Goal: Task Accomplishment & Management: Use online tool/utility

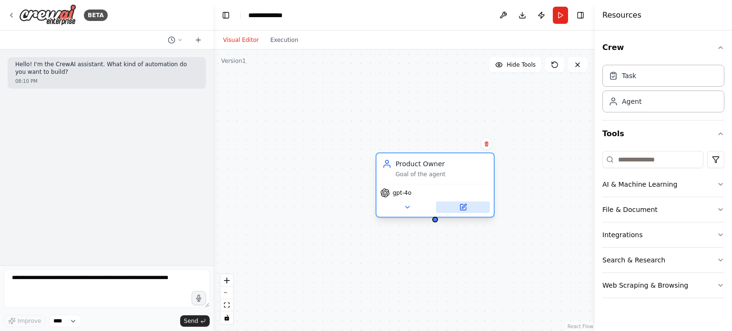
click at [465, 207] on icon at bounding box center [463, 207] width 6 height 6
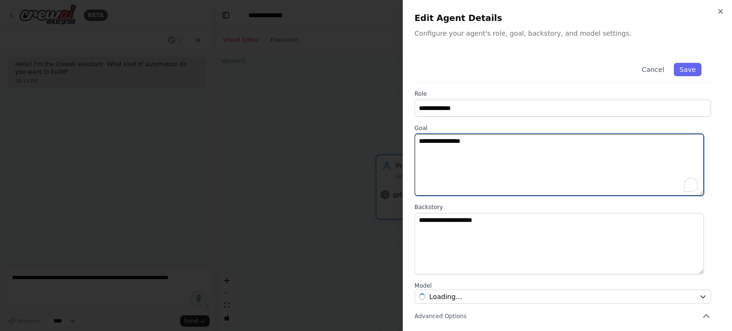
click at [479, 160] on textarea "**********" at bounding box center [558, 165] width 289 height 62
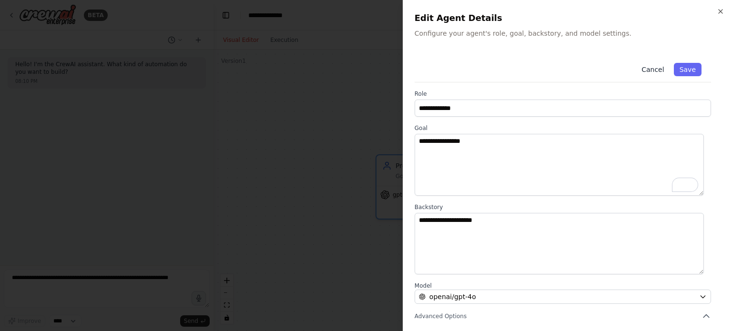
click at [650, 70] on button "Cancel" at bounding box center [653, 69] width 34 height 13
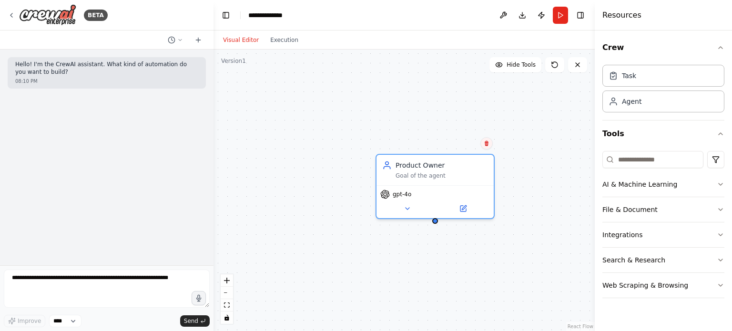
click at [487, 146] on icon at bounding box center [487, 143] width 4 height 5
click at [485, 144] on icon at bounding box center [487, 143] width 4 height 5
click at [457, 142] on button "Confirm" at bounding box center [460, 143] width 34 height 11
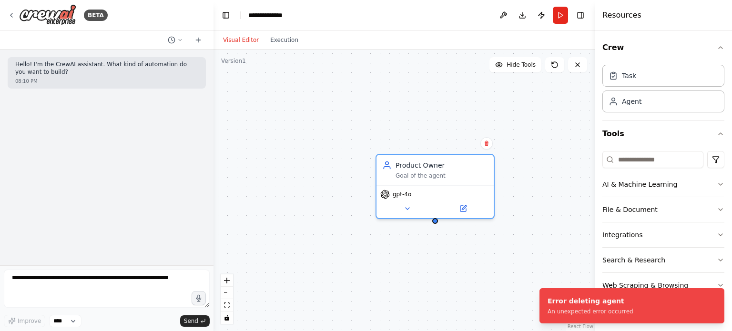
click at [475, 247] on div "Product Owner Goal of the agent gpt-4o" at bounding box center [403, 191] width 381 height 282
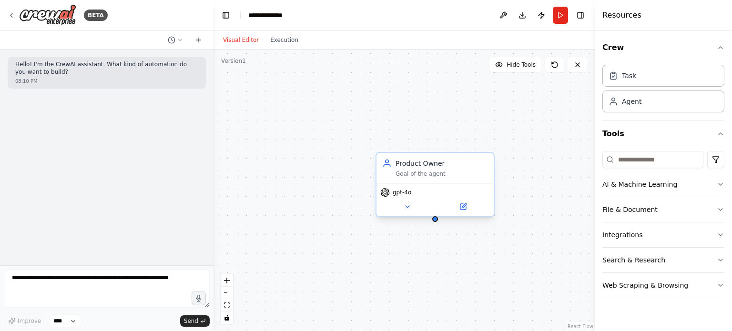
click at [413, 167] on div "Product Owner" at bounding box center [441, 164] width 92 height 10
click at [466, 212] on div "gpt-4o" at bounding box center [434, 199] width 117 height 33
click at [460, 205] on icon at bounding box center [463, 207] width 6 height 6
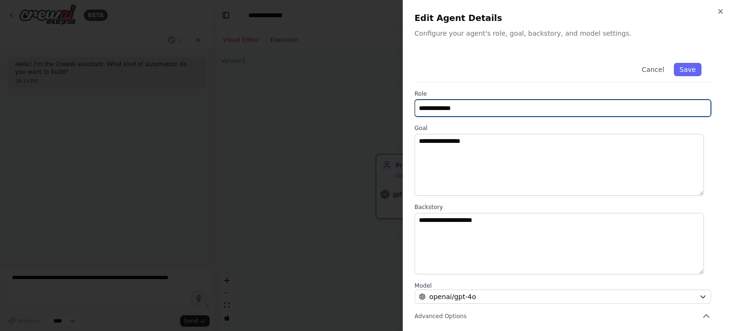
click at [439, 109] on input "**********" at bounding box center [562, 108] width 296 height 17
click at [463, 109] on input "**********" at bounding box center [562, 108] width 296 height 17
click at [473, 107] on input "**********" at bounding box center [562, 108] width 296 height 17
type input "**********"
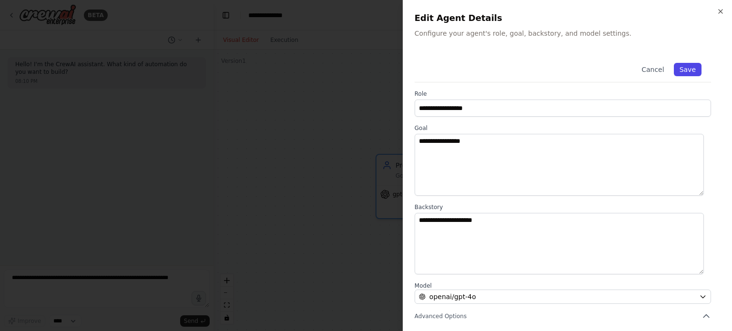
click at [684, 64] on button "Save" at bounding box center [688, 69] width 28 height 13
click at [683, 69] on button "Save" at bounding box center [688, 69] width 28 height 13
click at [722, 10] on icon "button" at bounding box center [721, 12] width 8 height 8
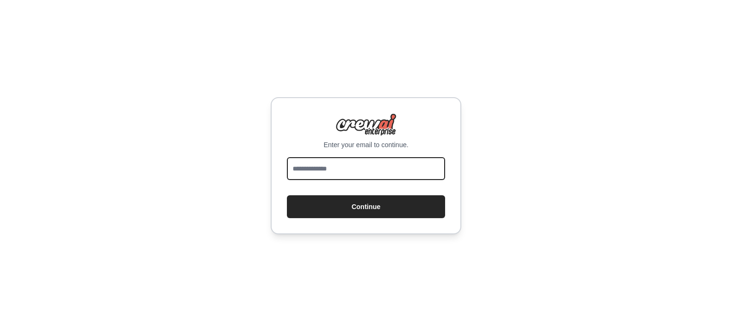
click at [334, 166] on input "email" at bounding box center [366, 168] width 158 height 23
type input "**********"
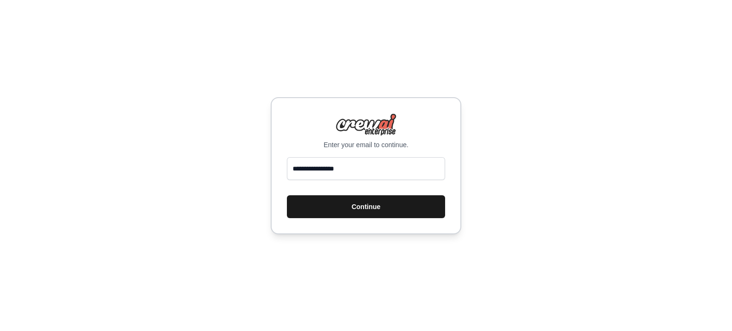
click at [337, 199] on button "Continue" at bounding box center [366, 206] width 158 height 23
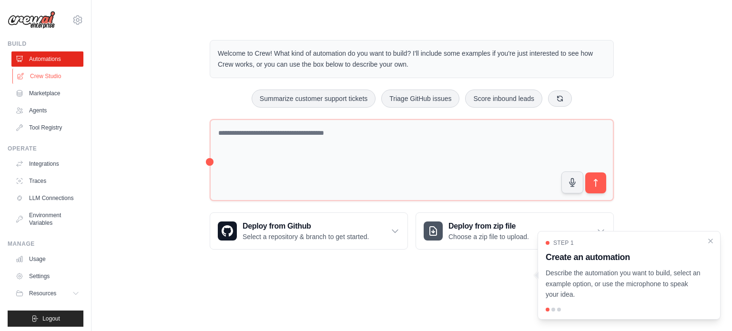
click at [32, 76] on link "Crew Studio" at bounding box center [48, 76] width 72 height 15
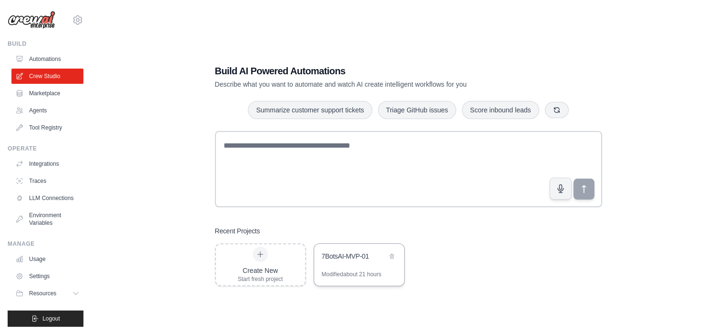
click at [358, 264] on div "7BotsAI-MVP-01" at bounding box center [359, 257] width 90 height 27
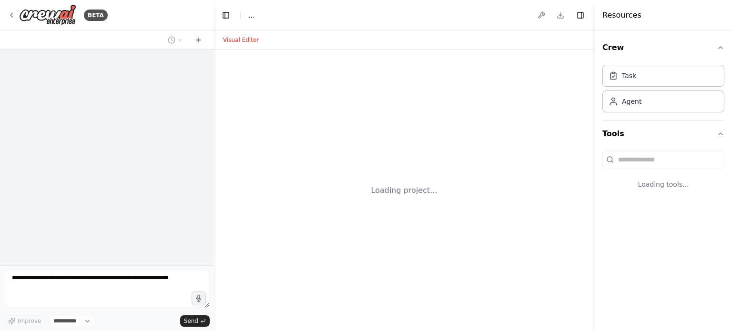
select select "****"
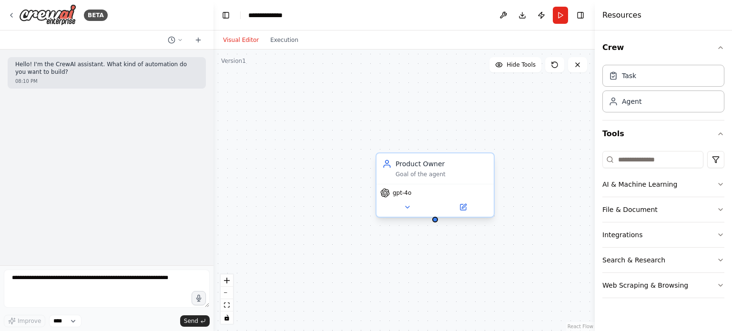
click at [448, 163] on div "Product Owner" at bounding box center [441, 164] width 92 height 10
click at [488, 142] on icon at bounding box center [487, 143] width 4 height 5
click at [457, 142] on button "Confirm" at bounding box center [460, 143] width 34 height 11
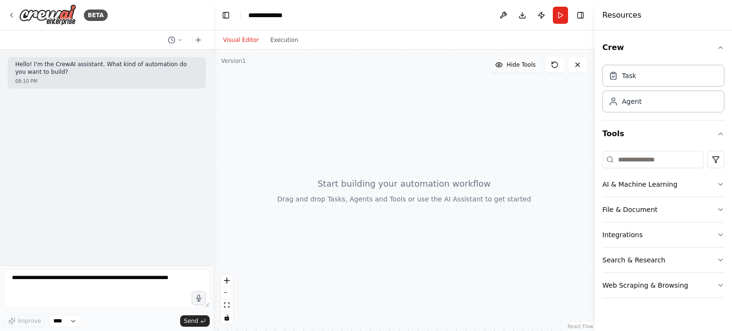
click at [517, 66] on span "Hide Tools" at bounding box center [520, 65] width 29 height 8
click at [517, 66] on span "Show Tools" at bounding box center [519, 65] width 31 height 8
click at [503, 11] on button at bounding box center [502, 15] width 15 height 17
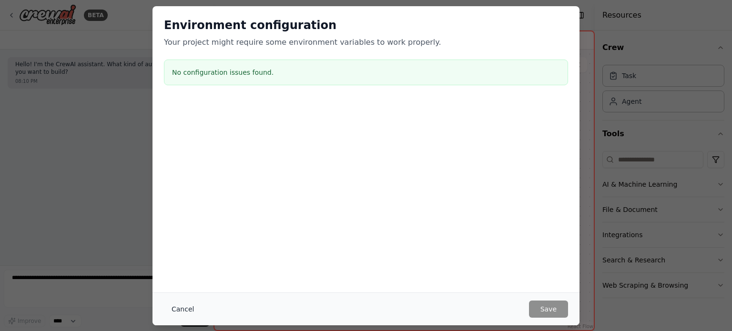
click at [183, 308] on button "Cancel" at bounding box center [183, 309] width 38 height 17
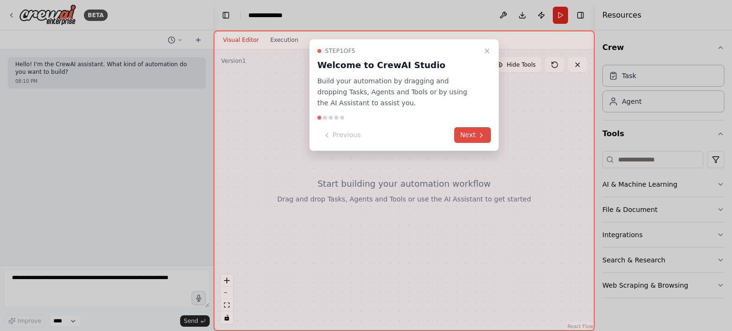
click at [470, 135] on button "Next" at bounding box center [472, 135] width 37 height 16
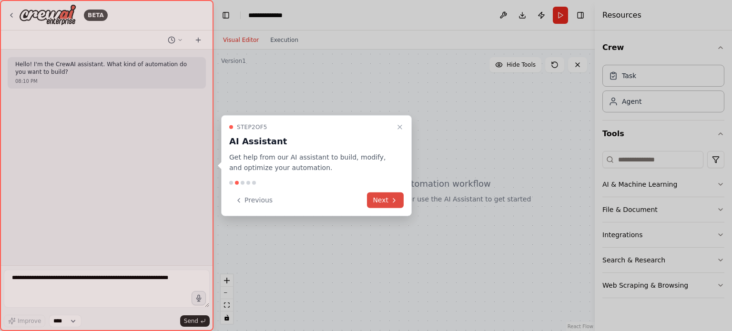
click at [379, 194] on button "Next" at bounding box center [385, 200] width 37 height 16
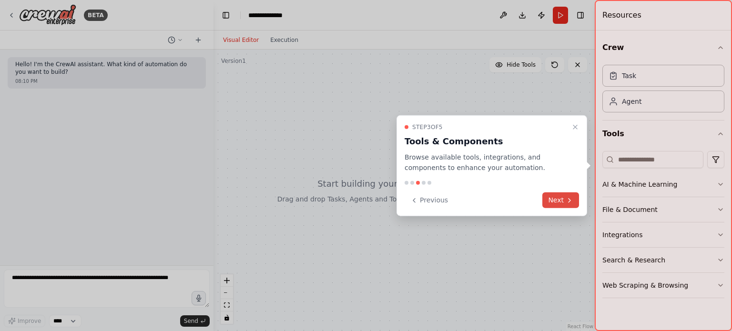
click at [554, 198] on button "Next" at bounding box center [560, 200] width 37 height 16
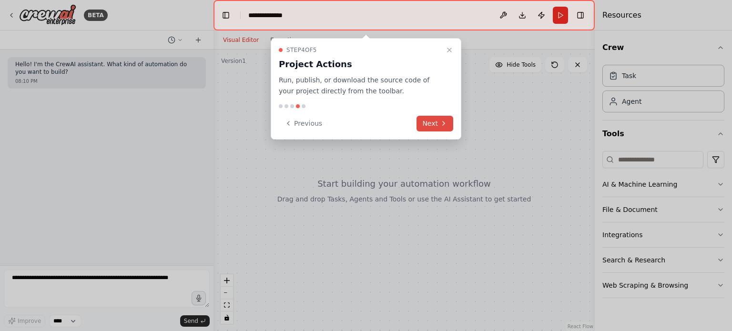
click at [434, 127] on button "Next" at bounding box center [434, 124] width 37 height 16
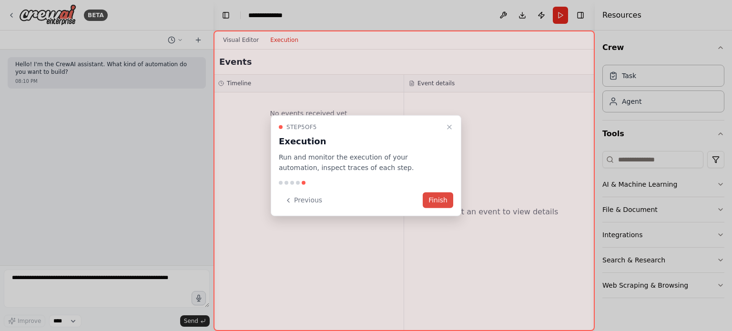
click at [436, 202] on button "Finish" at bounding box center [438, 200] width 30 height 16
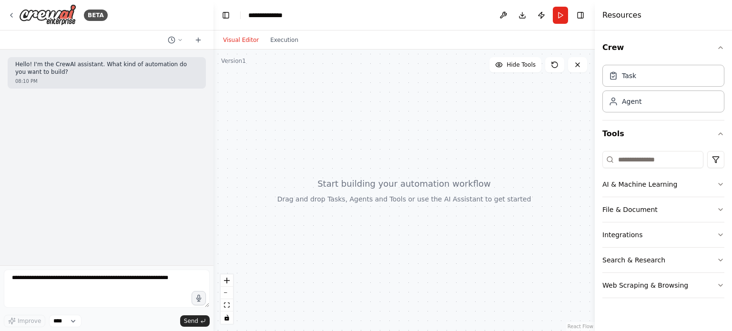
click at [70, 65] on p "Hello! I'm the CrewAI assistant. What kind of automation do you want to build?" at bounding box center [106, 68] width 183 height 15
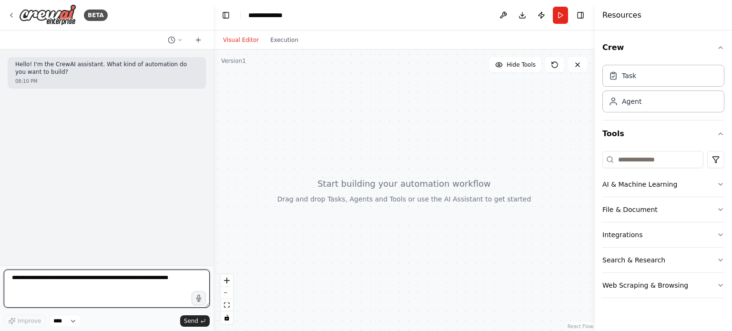
click at [89, 299] on textarea at bounding box center [107, 289] width 206 height 38
type textarea "*"
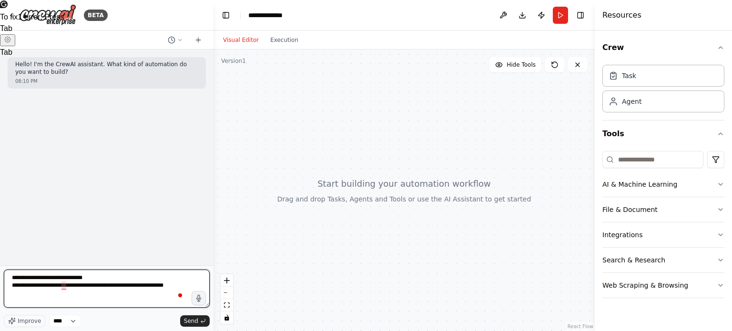
type textarea "**********"
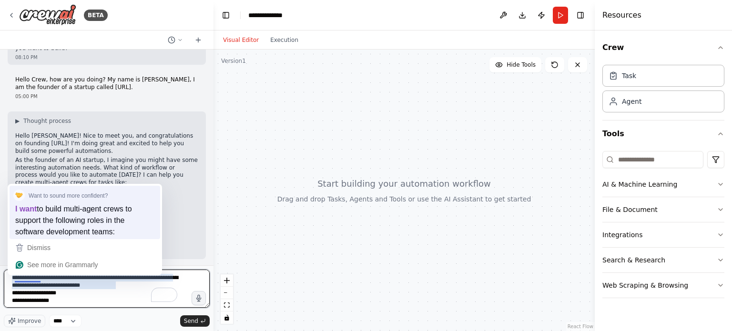
scroll to position [46, 0]
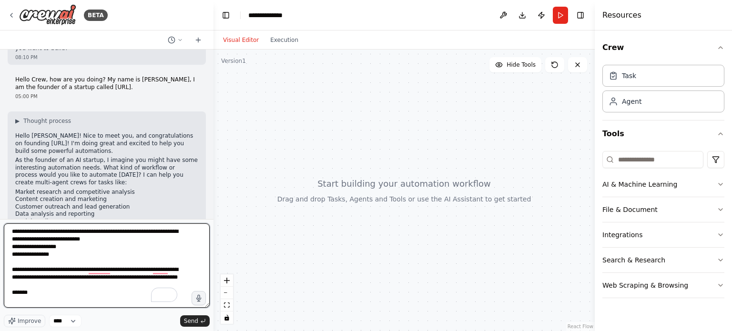
drag, startPoint x: 208, startPoint y: 307, endPoint x: 204, endPoint y: 353, distance: 46.8
click at [204, 331] on html "**********" at bounding box center [366, 165] width 732 height 331
click at [31, 303] on textarea "**********" at bounding box center [107, 265] width 206 height 84
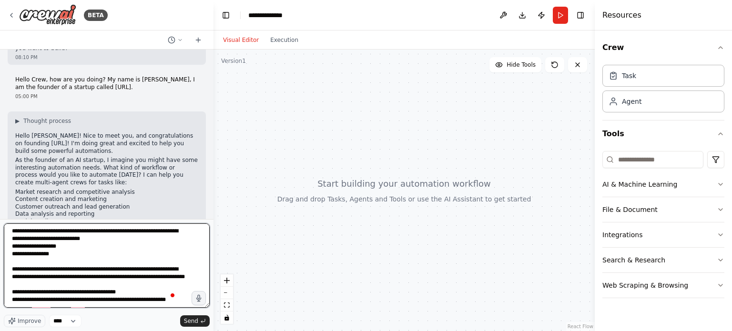
scroll to position [11, 0]
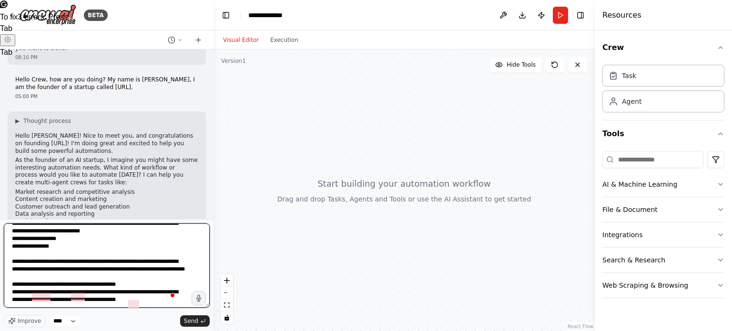
click at [142, 268] on textarea "**********" at bounding box center [107, 265] width 206 height 84
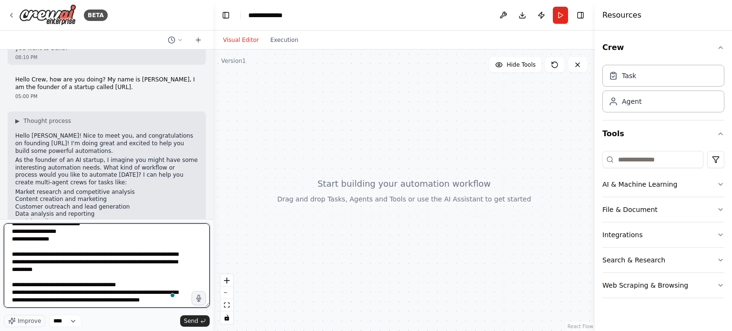
scroll to position [15, 0]
click at [179, 297] on textarea "**********" at bounding box center [107, 265] width 206 height 84
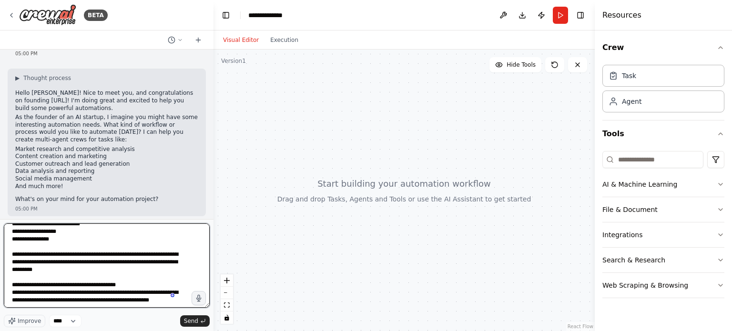
scroll to position [70, 0]
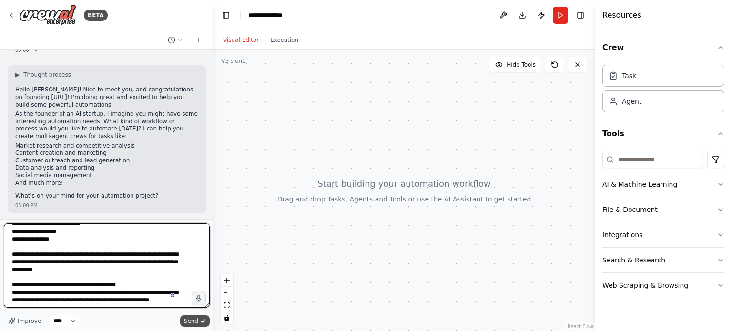
type textarea "**********"
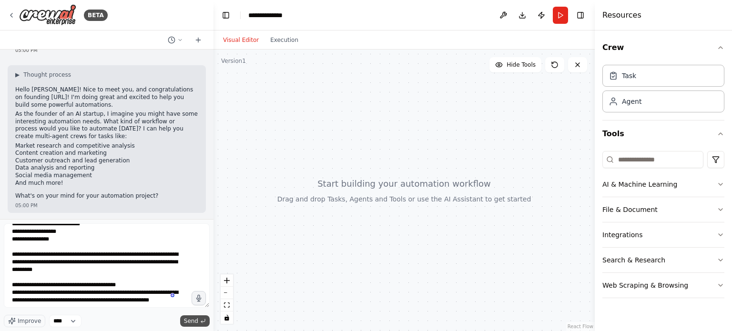
click at [189, 319] on span "Send" at bounding box center [191, 321] width 14 height 8
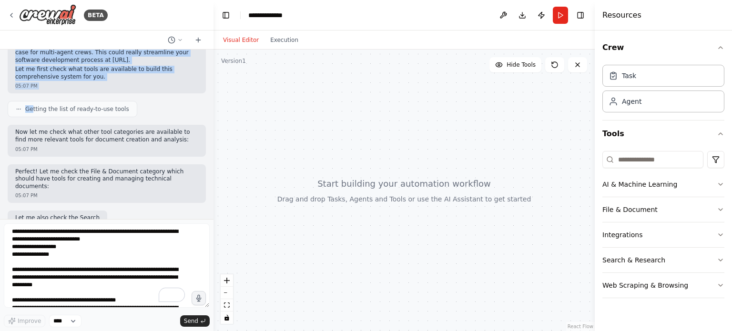
scroll to position [413, 0]
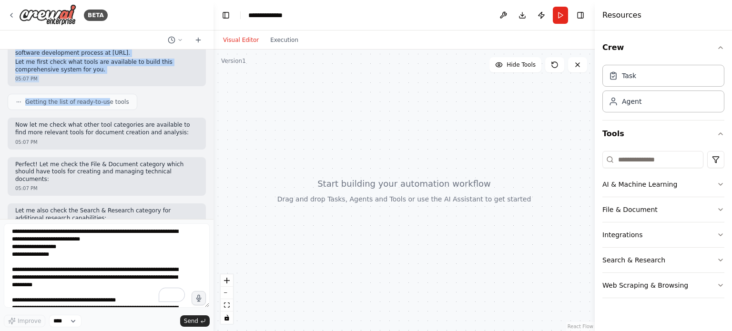
drag, startPoint x: 79, startPoint y: 88, endPoint x: 101, endPoint y: 76, distance: 25.6
click at [101, 76] on div "Hello! I'm the CrewAI assistant. What kind of automation do you want to build? …" at bounding box center [106, 135] width 213 height 170
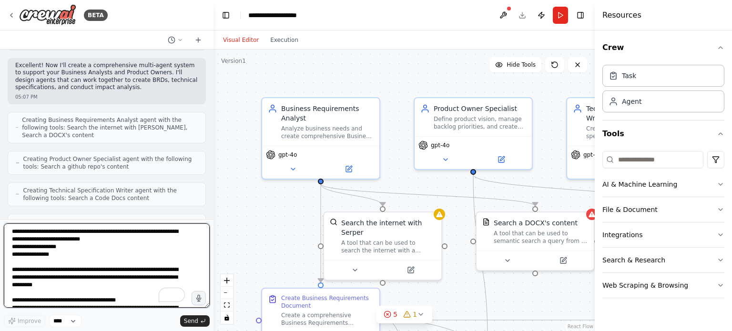
scroll to position [602, 0]
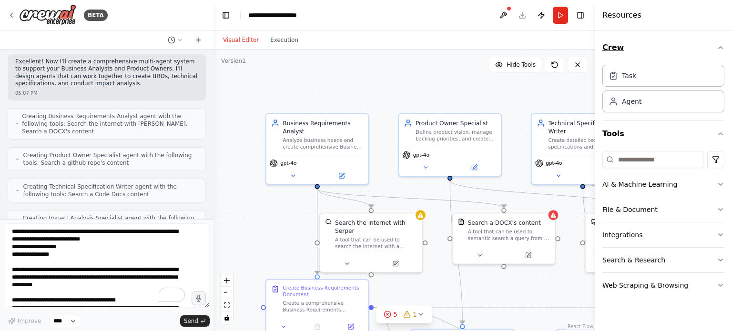
click at [718, 47] on icon "button" at bounding box center [721, 48] width 8 height 8
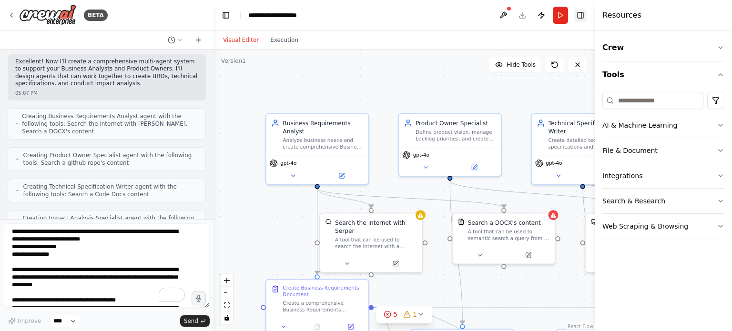
click at [580, 15] on button "Toggle Right Sidebar" at bounding box center [580, 15] width 13 height 13
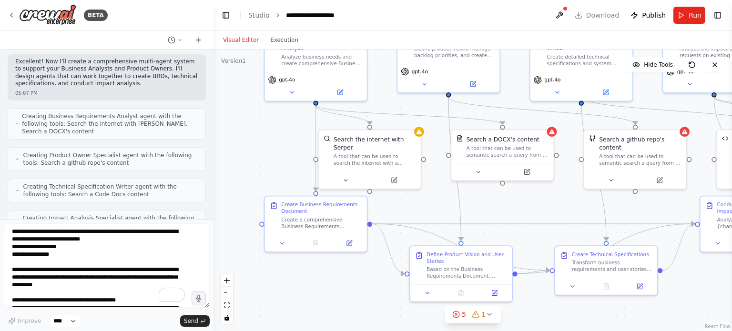
drag, startPoint x: 271, startPoint y: 233, endPoint x: 269, endPoint y: 150, distance: 83.4
click at [269, 150] on div ".deletable-edge-delete-btn { width: 20px; height: 20px; border: 0px solid #ffff…" at bounding box center [472, 191] width 518 height 282
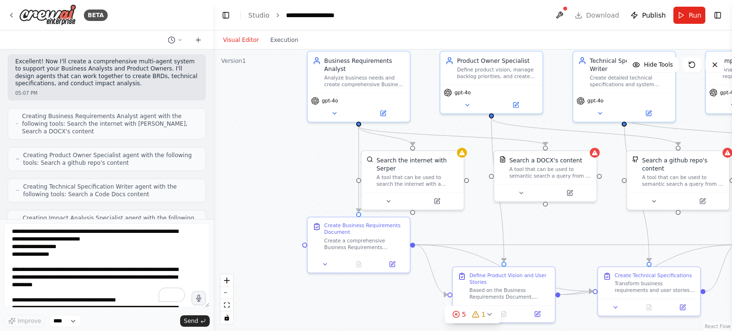
drag, startPoint x: 247, startPoint y: 148, endPoint x: 290, endPoint y: 169, distance: 47.7
click at [290, 169] on div ".deletable-edge-delete-btn { width: 20px; height: 20px; border: 0px solid #ffff…" at bounding box center [472, 191] width 518 height 282
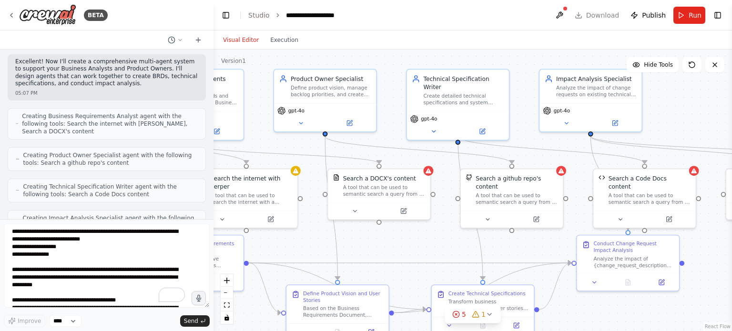
drag, startPoint x: 569, startPoint y: 233, endPoint x: 403, endPoint y: 252, distance: 167.2
click at [403, 252] on div ".deletable-edge-delete-btn { width: 20px; height: 20px; border: 0px solid #ffff…" at bounding box center [472, 191] width 518 height 282
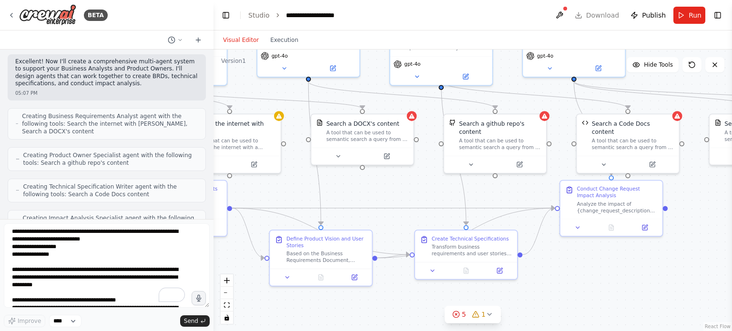
drag, startPoint x: 450, startPoint y: 251, endPoint x: 433, endPoint y: 196, distance: 57.3
click at [433, 196] on div ".deletable-edge-delete-btn { width: 20px; height: 20px; border: 0px solid #ffff…" at bounding box center [472, 191] width 518 height 282
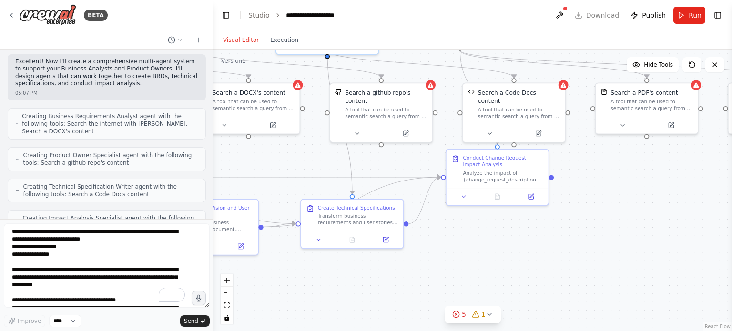
drag, startPoint x: 709, startPoint y: 181, endPoint x: 596, endPoint y: 150, distance: 117.5
click at [596, 150] on div ".deletable-edge-delete-btn { width: 20px; height: 20px; border: 0px solid #ffff…" at bounding box center [472, 191] width 518 height 282
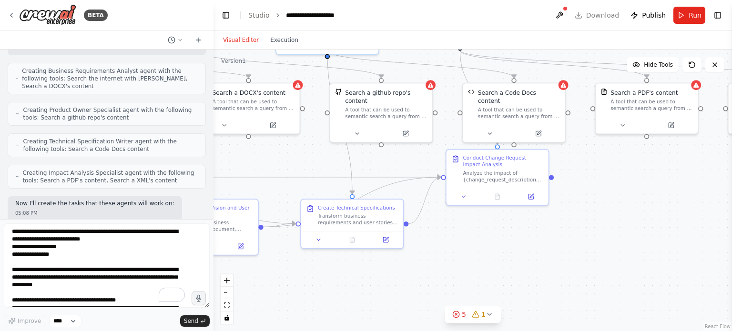
scroll to position [649, 0]
click at [641, 219] on div ".deletable-edge-delete-btn { width: 20px; height: 20px; border: 0px solid #ffff…" at bounding box center [472, 191] width 518 height 282
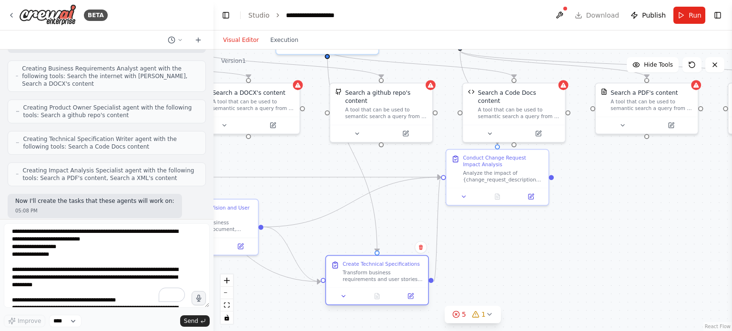
drag, startPoint x: 381, startPoint y: 218, endPoint x: 407, endPoint y: 276, distance: 63.6
click at [407, 276] on div "Transform business requirements and user stories into detailed technical specif…" at bounding box center [383, 275] width 81 height 13
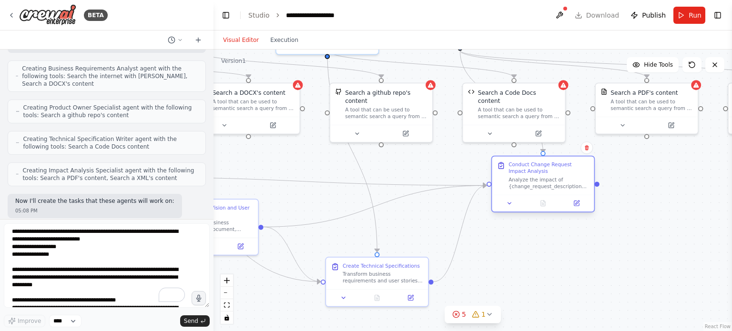
drag, startPoint x: 486, startPoint y: 176, endPoint x: 532, endPoint y: 188, distance: 47.6
click at [532, 188] on div "Analyze the impact of {change_request_description} on existing technical artifa…" at bounding box center [548, 182] width 81 height 13
click at [648, 246] on div ".deletable-edge-delete-btn { width: 20px; height: 20px; border: 0px solid #ffff…" at bounding box center [472, 191] width 518 height 282
click at [679, 266] on div ".deletable-edge-delete-btn { width: 20px; height: 20px; border: 0px solid #ffff…" at bounding box center [472, 191] width 518 height 282
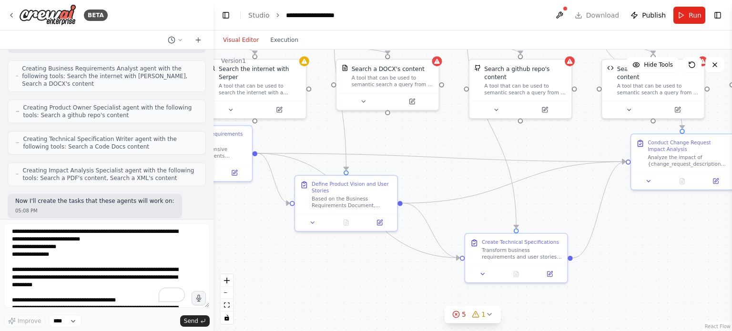
drag, startPoint x: 505, startPoint y: 259, endPoint x: 656, endPoint y: 235, distance: 151.9
click at [656, 235] on div ".deletable-edge-delete-btn { width: 20px; height: 20px; border: 0px solid #ffff…" at bounding box center [472, 191] width 518 height 282
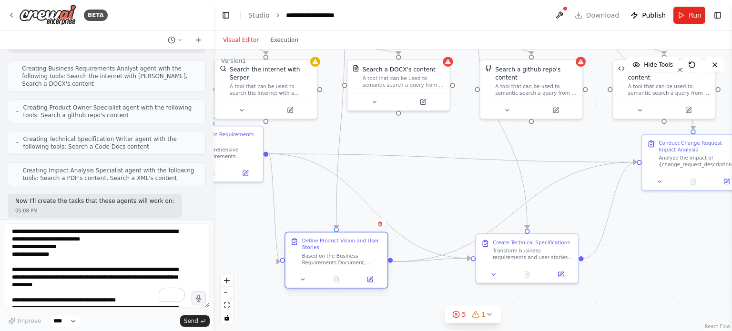
drag, startPoint x: 358, startPoint y: 200, endPoint x: 340, endPoint y: 255, distance: 58.2
click at [340, 255] on div "Based on the Business Requirements Document, define the product vision and crea…" at bounding box center [342, 258] width 81 height 13
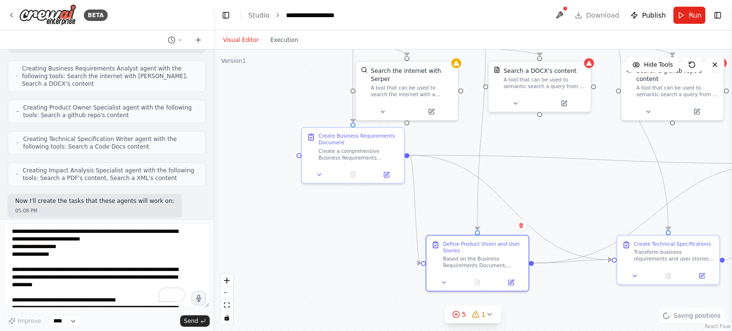
drag, startPoint x: 303, startPoint y: 198, endPoint x: 444, endPoint y: 200, distance: 141.0
click at [444, 200] on div ".deletable-edge-delete-btn { width: 20px; height: 20px; border: 0px solid #ffff…" at bounding box center [472, 191] width 518 height 282
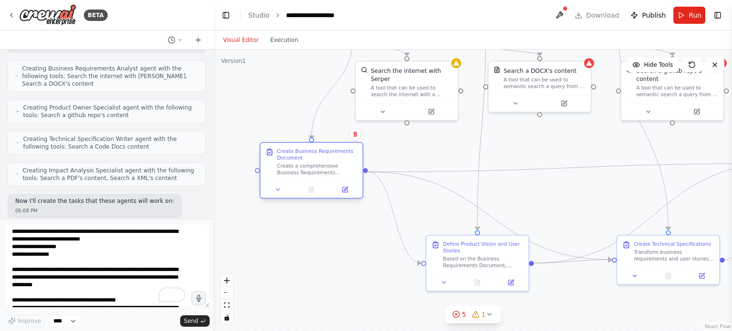
drag, startPoint x: 366, startPoint y: 148, endPoint x: 322, endPoint y: 163, distance: 46.3
click at [322, 163] on div "Create a comprehensive Business Requirements Document (BRD) for {project_name}.…" at bounding box center [317, 169] width 81 height 13
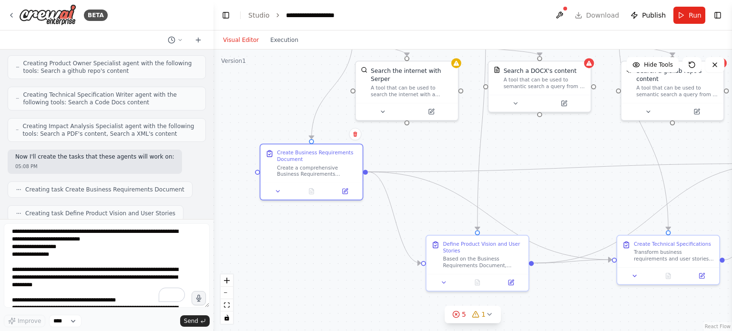
scroll to position [697, 0]
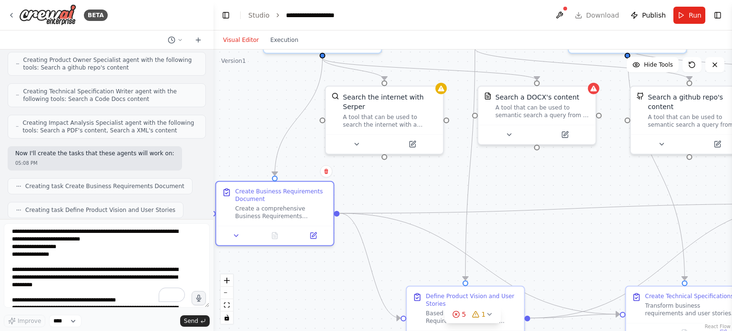
drag, startPoint x: 468, startPoint y: 128, endPoint x: 452, endPoint y: 169, distance: 44.7
click at [452, 169] on div ".deletable-edge-delete-btn { width: 20px; height: 20px; border: 0px solid #ffff…" at bounding box center [472, 191] width 518 height 282
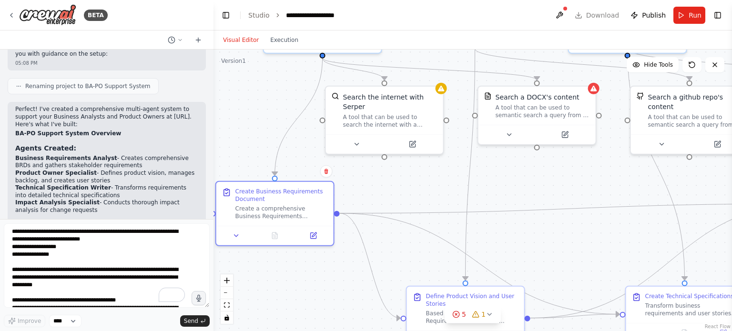
scroll to position [1030, 0]
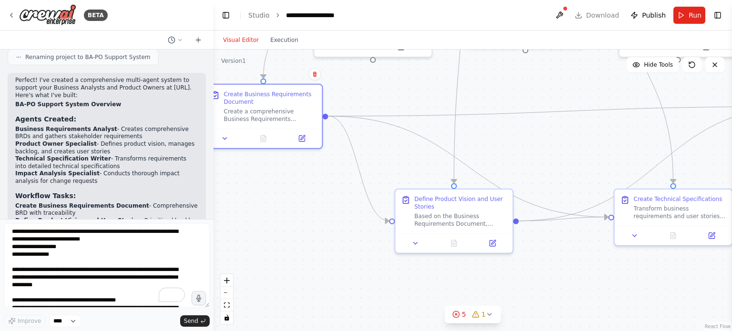
drag, startPoint x: 547, startPoint y: 249, endPoint x: 535, endPoint y: 152, distance: 97.9
click at [535, 152] on div ".deletable-edge-delete-btn { width: 20px; height: 20px; border: 0px solid #ffff…" at bounding box center [472, 191] width 518 height 282
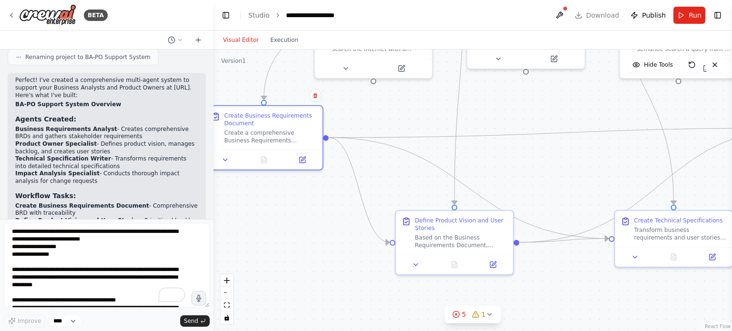
drag, startPoint x: 282, startPoint y: 169, endPoint x: 283, endPoint y: 190, distance: 21.0
click at [283, 190] on div ".deletable-edge-delete-btn { width: 20px; height: 20px; border: 0px solid #ffff…" at bounding box center [472, 191] width 518 height 282
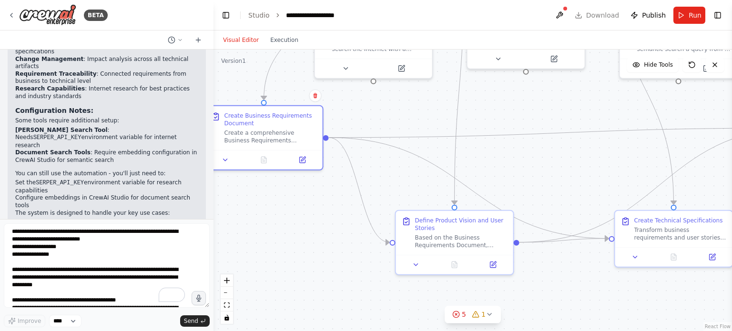
scroll to position [1269, 0]
